Goal: Book appointment/travel/reservation

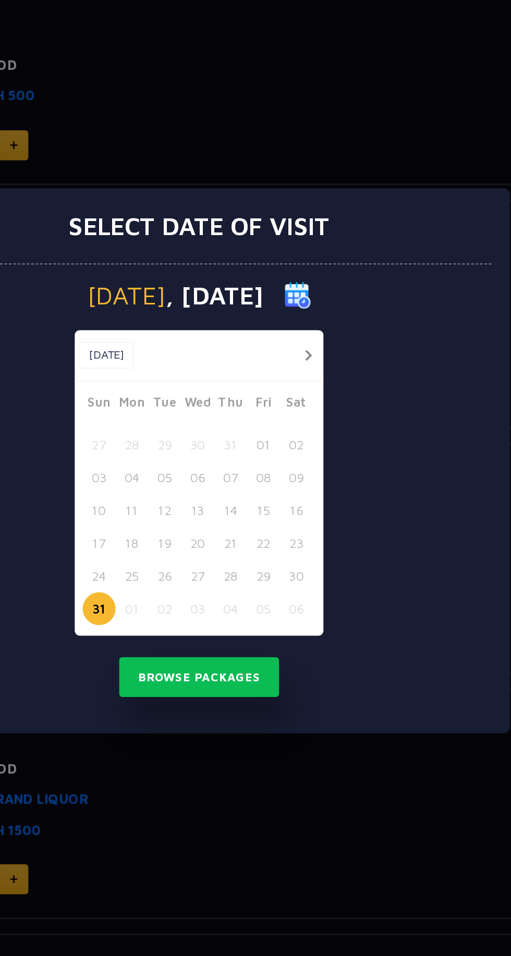
click at [319, 415] on button "button" at bounding box center [319, 416] width 13 height 13
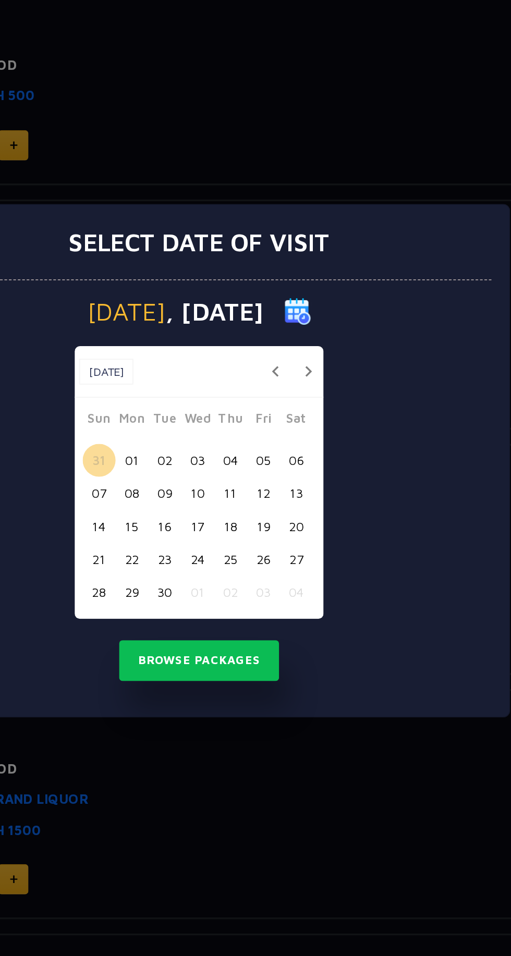
click at [320, 423] on button "button" at bounding box center [319, 425] width 13 height 13
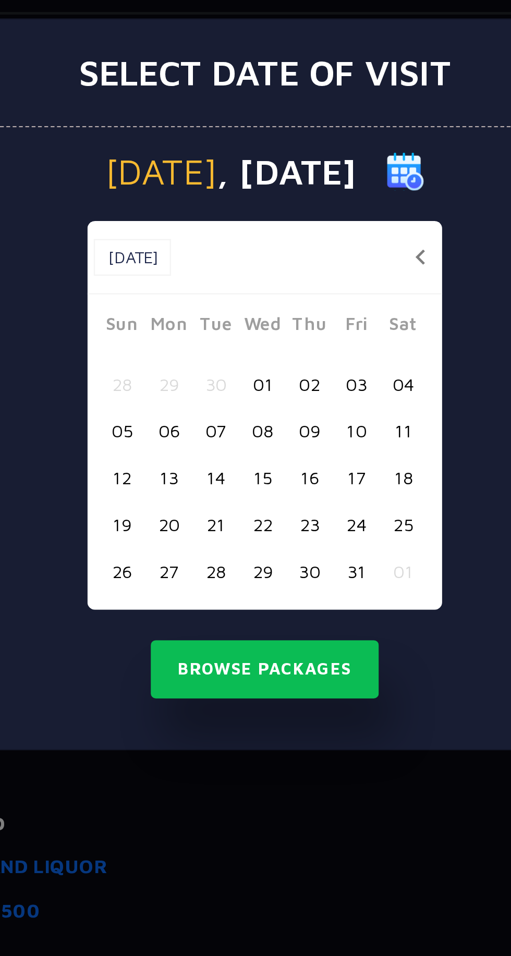
click at [217, 538] on button "20" at bounding box center [215, 535] width 19 height 19
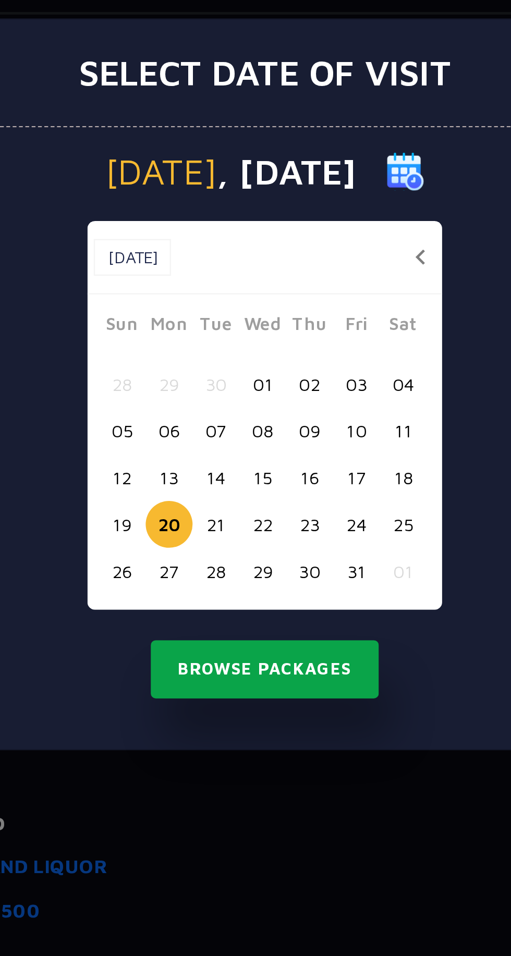
click at [275, 598] on button "Browse Packages" at bounding box center [256, 595] width 94 height 24
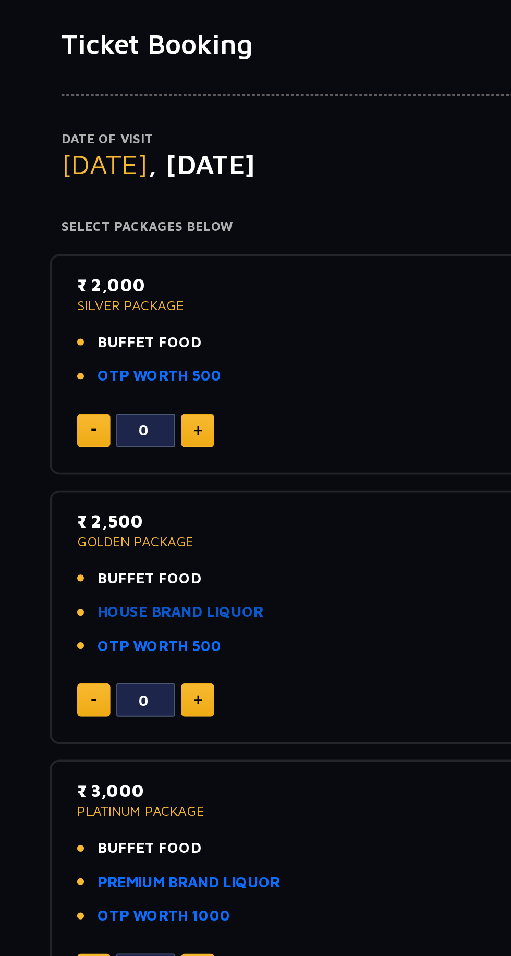
click at [163, 390] on link "HOUSE BRAND LIQUOR" at bounding box center [137, 390] width 88 height 12
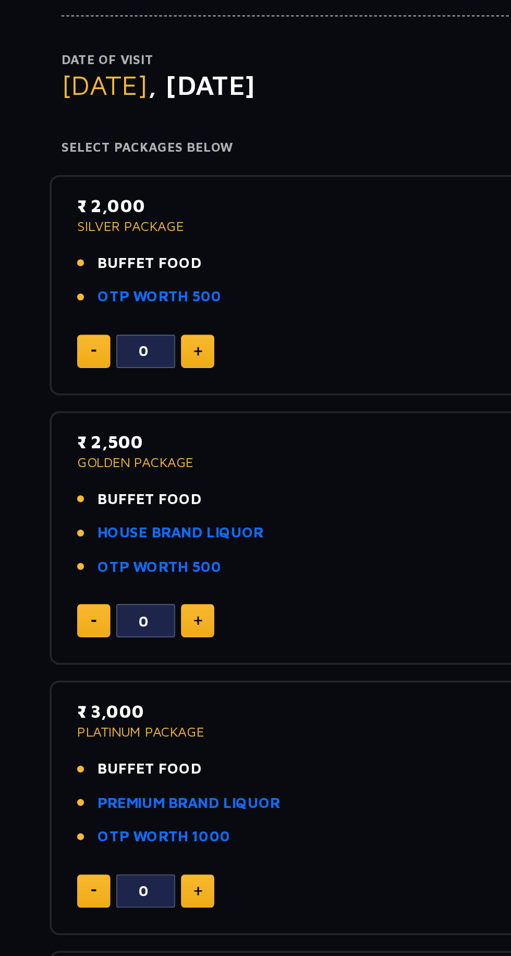
click at [132, 242] on span "BUFFET FOOD" at bounding box center [120, 246] width 55 height 12
click at [123, 247] on span "BUFFET FOOD" at bounding box center [120, 246] width 55 height 12
click at [131, 368] on span "BUFFET FOOD" at bounding box center [120, 372] width 55 height 12
click at [148, 264] on link "OTP WORTH 500" at bounding box center [126, 264] width 66 height 12
